Goal: Obtain resource: Download file/media

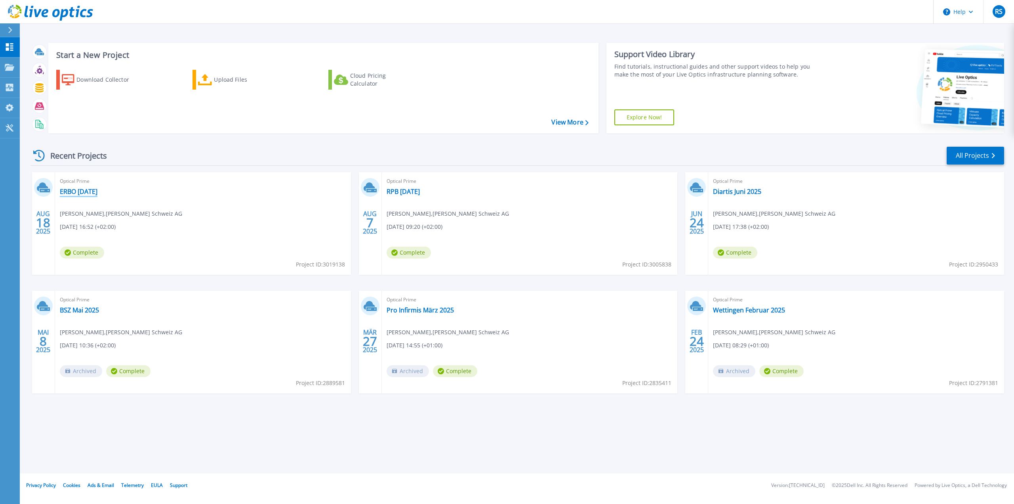
drag, startPoint x: 84, startPoint y: 191, endPoint x: 173, endPoint y: 201, distance: 88.9
click at [84, 191] on link "ERBO [DATE]" at bounding box center [79, 191] width 38 height 8
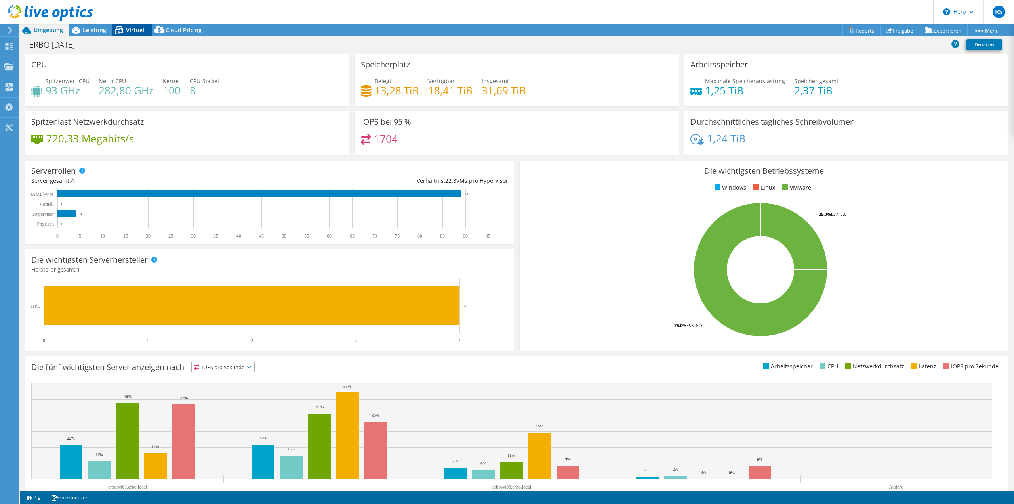
click at [138, 33] on span "Virtuell" at bounding box center [136, 30] width 20 height 8
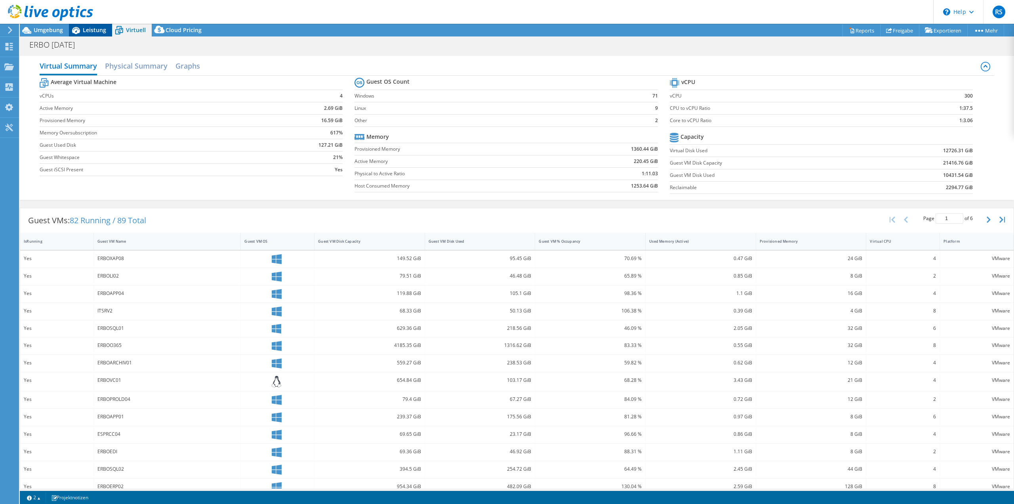
click at [92, 31] on span "Leistung" at bounding box center [94, 30] width 23 height 8
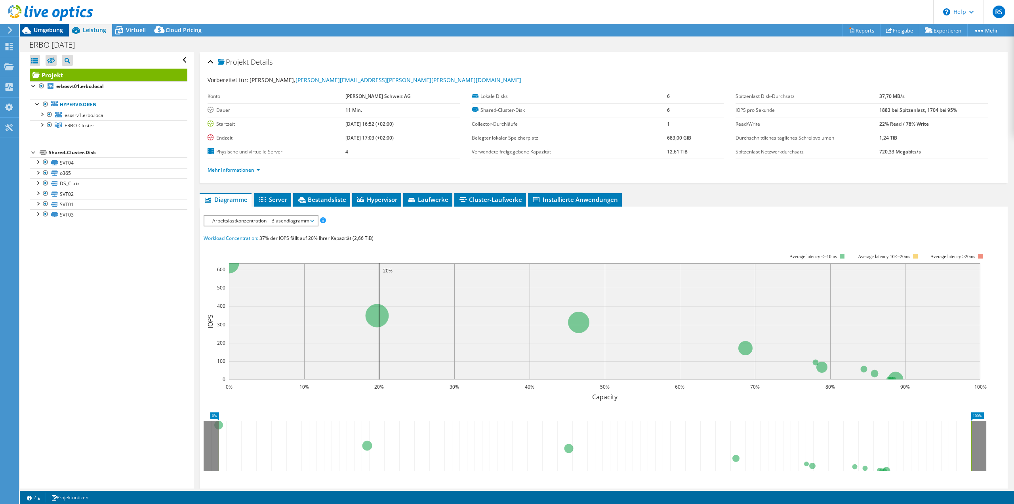
click at [51, 29] on span "Umgebung" at bounding box center [48, 30] width 29 height 8
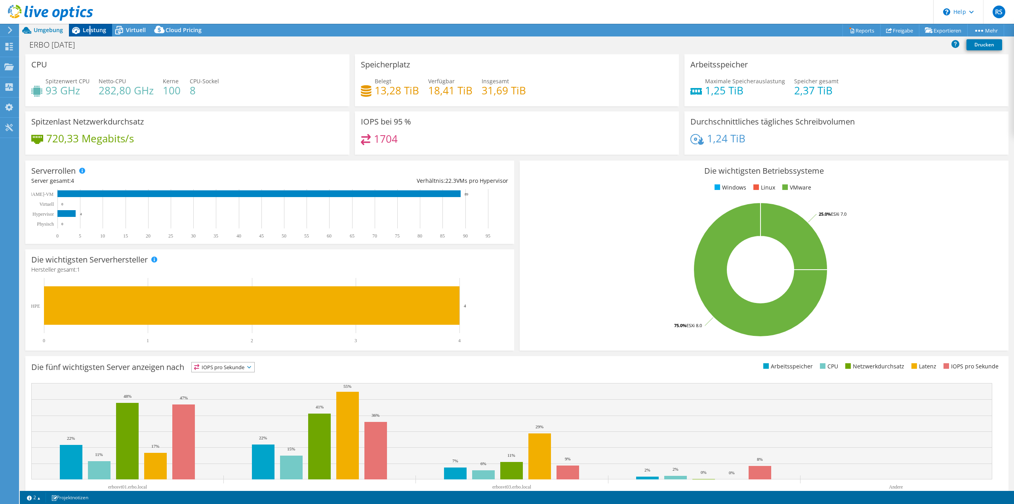
click at [90, 33] on span "Leistung" at bounding box center [94, 30] width 23 height 8
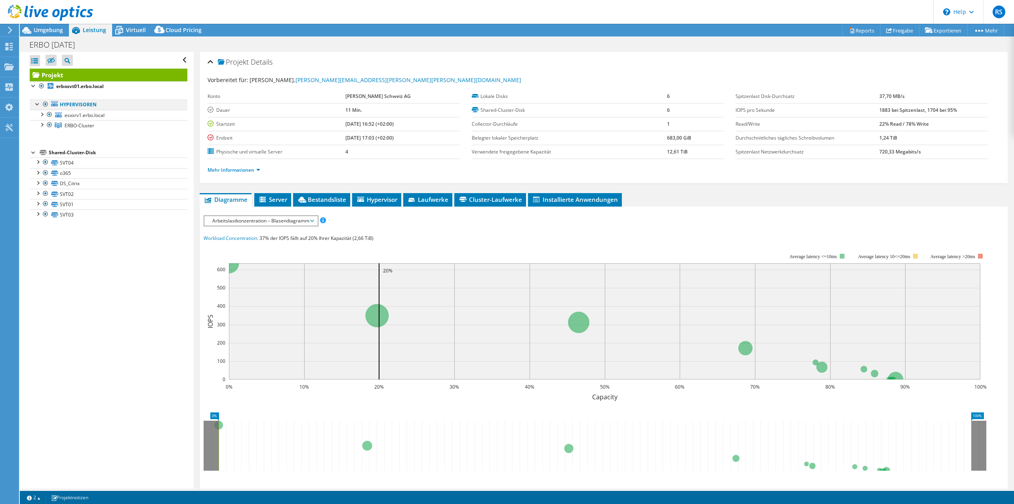
click at [46, 101] on div at bounding box center [46, 104] width 8 height 10
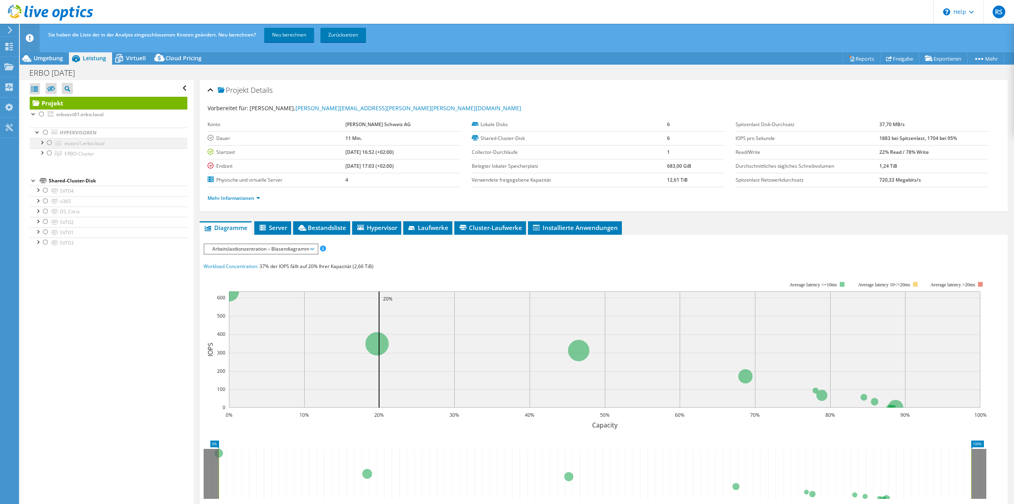
click at [51, 144] on div at bounding box center [50, 143] width 8 height 10
click at [294, 38] on link "Neu berechnen" at bounding box center [289, 35] width 50 height 14
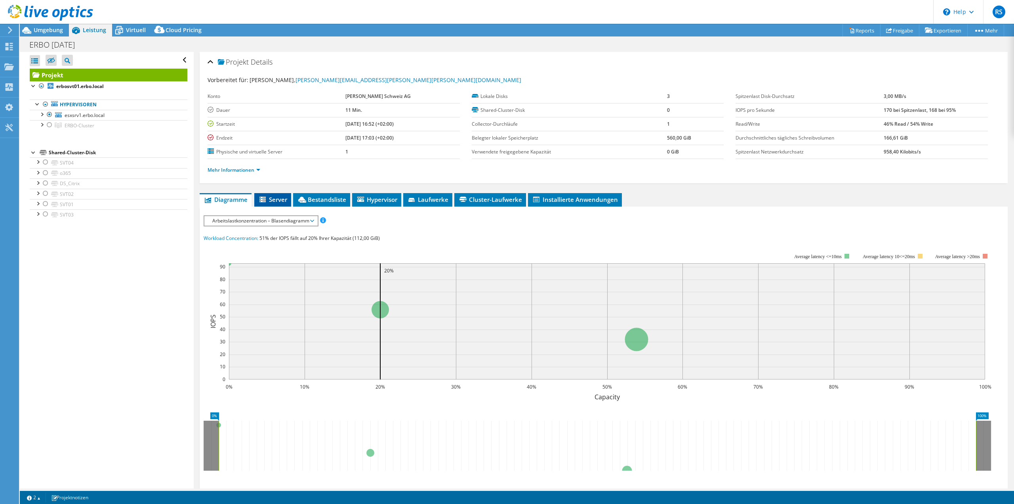
click at [285, 197] on span "Server" at bounding box center [272, 199] width 29 height 8
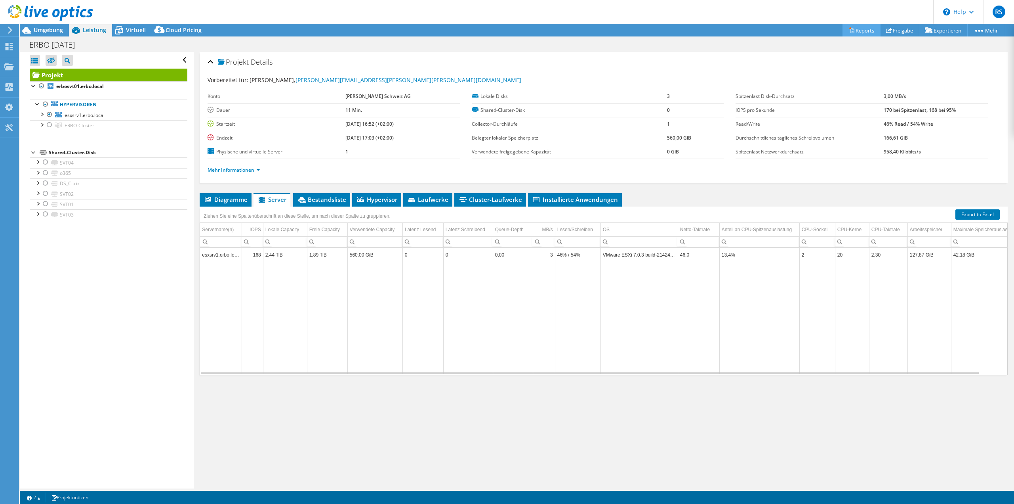
click at [854, 31] on link "Reports" at bounding box center [862, 30] width 38 height 12
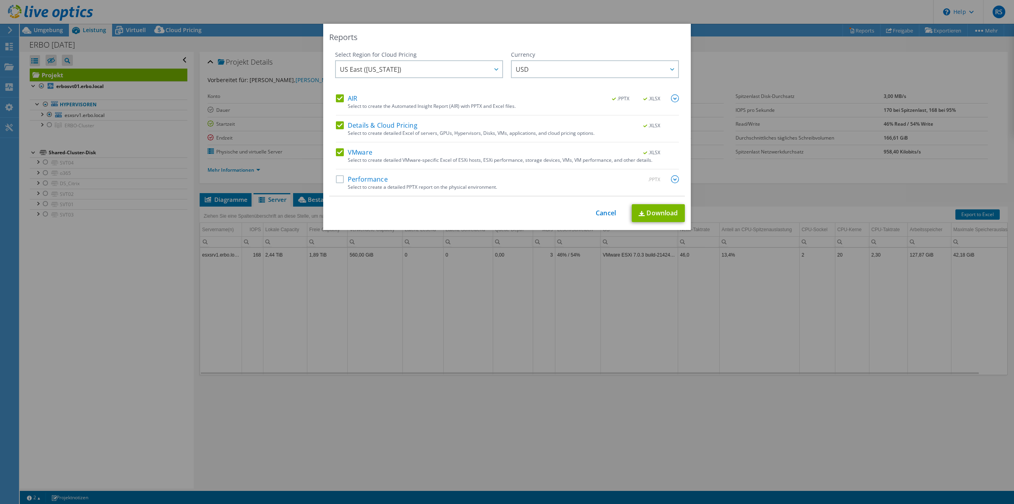
click at [357, 151] on label "VMware" at bounding box center [354, 152] width 36 height 8
click at [0, 0] on input "VMware" at bounding box center [0, 0] width 0 height 0
click at [358, 128] on label "Details & Cloud Pricing" at bounding box center [377, 125] width 82 height 8
click at [0, 0] on input "Details & Cloud Pricing" at bounding box center [0, 0] width 0 height 0
click at [350, 100] on label "AIR" at bounding box center [346, 98] width 21 height 8
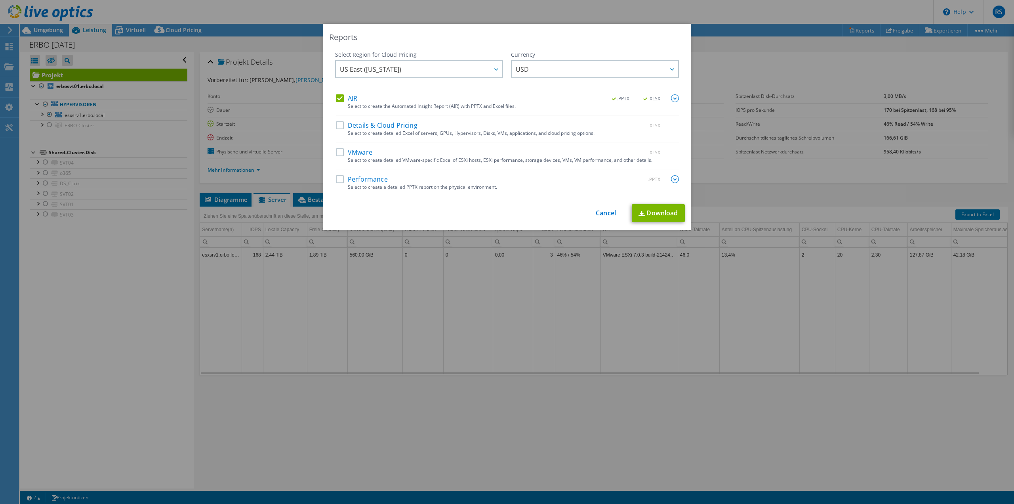
click at [0, 0] on input "AIR" at bounding box center [0, 0] width 0 height 0
click at [346, 153] on label "VMware" at bounding box center [354, 152] width 36 height 8
click at [0, 0] on input "VMware" at bounding box center [0, 0] width 0 height 0
click at [649, 212] on link "Download" at bounding box center [658, 213] width 53 height 18
